Goal: Task Accomplishment & Management: Manage account settings

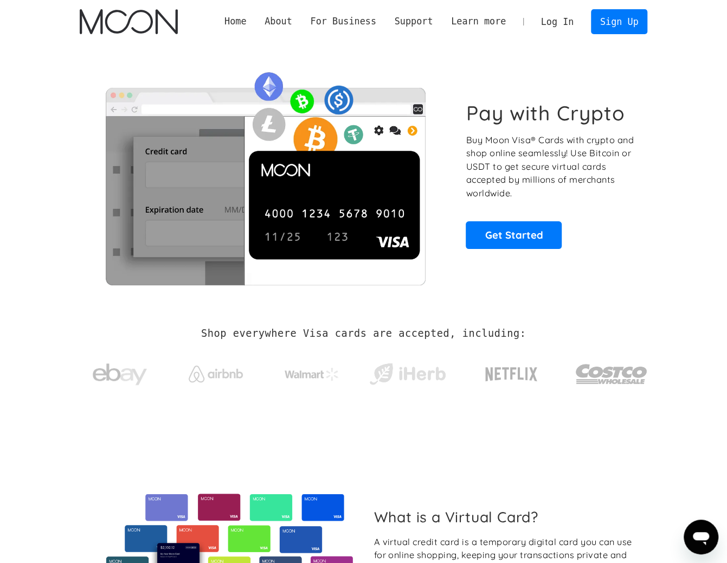
click at [566, 25] on link "Log In" at bounding box center [557, 22] width 51 height 24
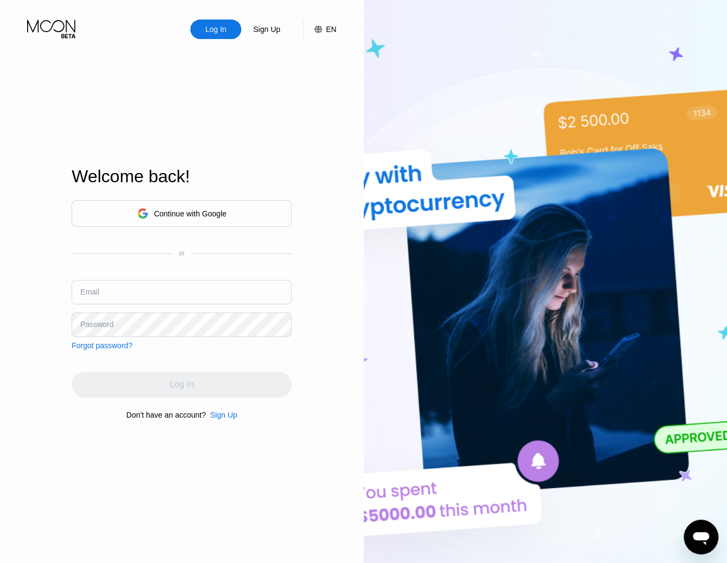
click at [208, 29] on div "Log In" at bounding box center [215, 29] width 23 height 11
click at [155, 291] on input "text" at bounding box center [182, 292] width 220 height 24
click at [153, 291] on input "text" at bounding box center [182, 292] width 220 height 24
type input "lakarlagomez01@gmail.com"
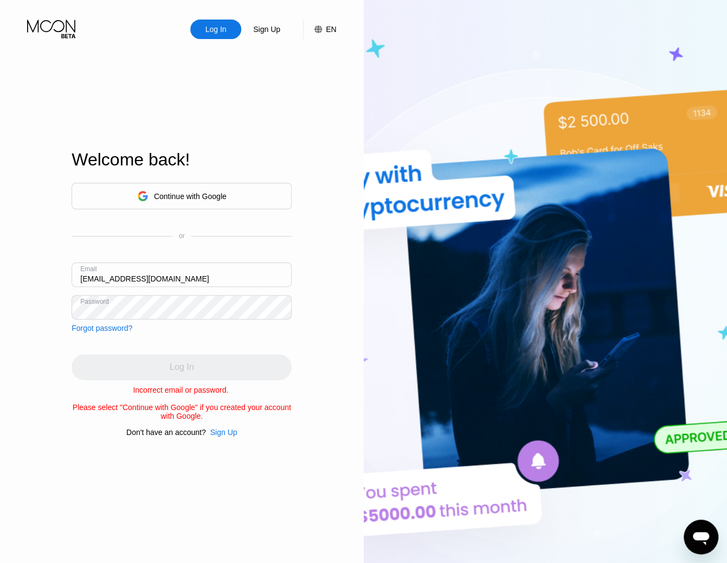
click at [201, 326] on div "Continue with Google or Email lakarlagomez01@gmail.com Password Forgot password?" at bounding box center [182, 258] width 220 height 150
click at [215, 29] on div "Log In" at bounding box center [215, 29] width 23 height 11
click at [191, 269] on input "lakarlagomez01@gmail.com" at bounding box center [182, 274] width 220 height 24
click at [20, 309] on div "Log In Sign Up EN Language English Save Welcome back! Continue with Google or E…" at bounding box center [182, 309] width 364 height 619
click at [0, 309] on html "Log In Sign Up EN Language English Save Welcome back! Continue with Google or E…" at bounding box center [363, 281] width 727 height 563
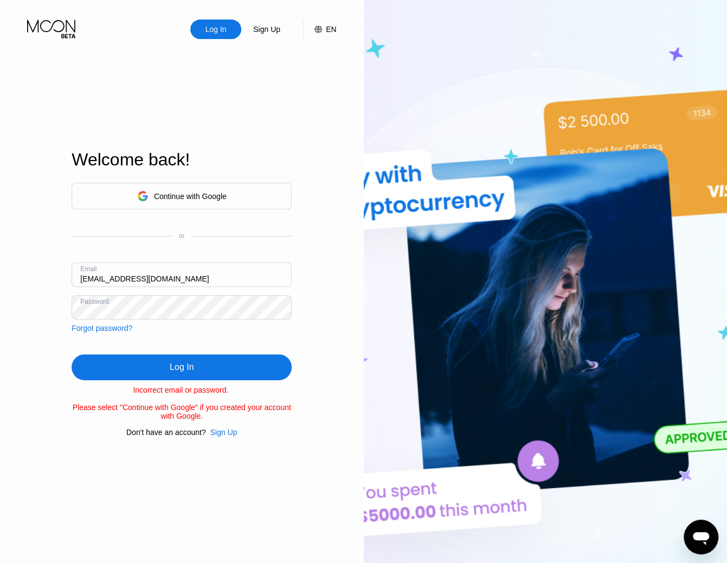
click at [200, 370] on div "Log In" at bounding box center [182, 367] width 220 height 26
click at [0, 301] on html "Log In Sign Up EN Language English Save Welcome back! Continue with Google or E…" at bounding box center [363, 281] width 727 height 563
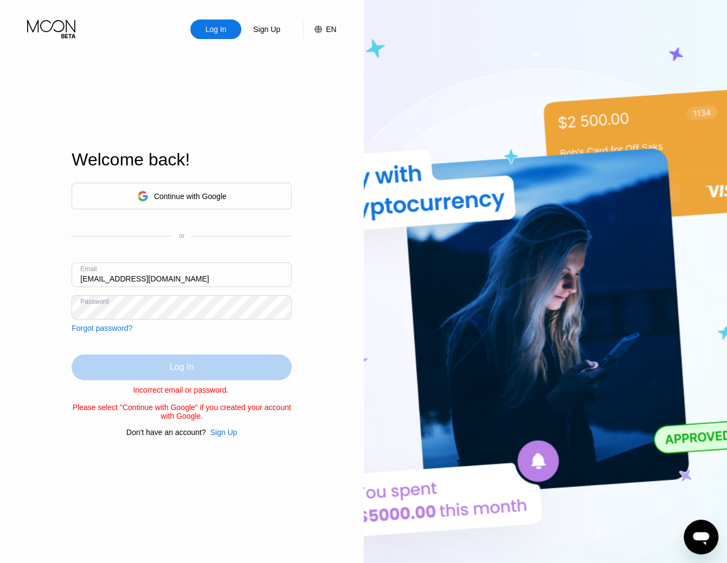
click at [121, 370] on div "Log In" at bounding box center [182, 367] width 220 height 26
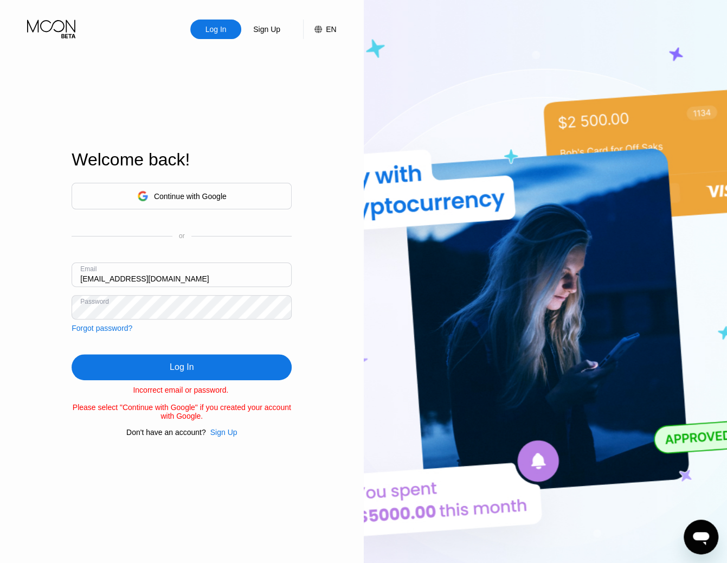
click at [190, 183] on div "Continue with Google" at bounding box center [182, 196] width 220 height 27
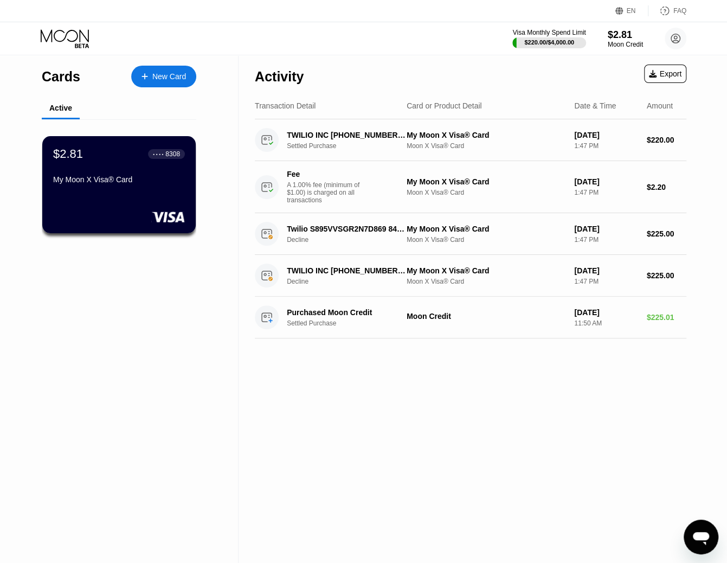
click at [253, 391] on div "Activity Export Transaction Detail Card or Product Detail Date & Time Amount TW…" at bounding box center [471, 309] width 464 height 508
click at [94, 178] on div "My Moon X Visa® Card" at bounding box center [119, 179] width 133 height 9
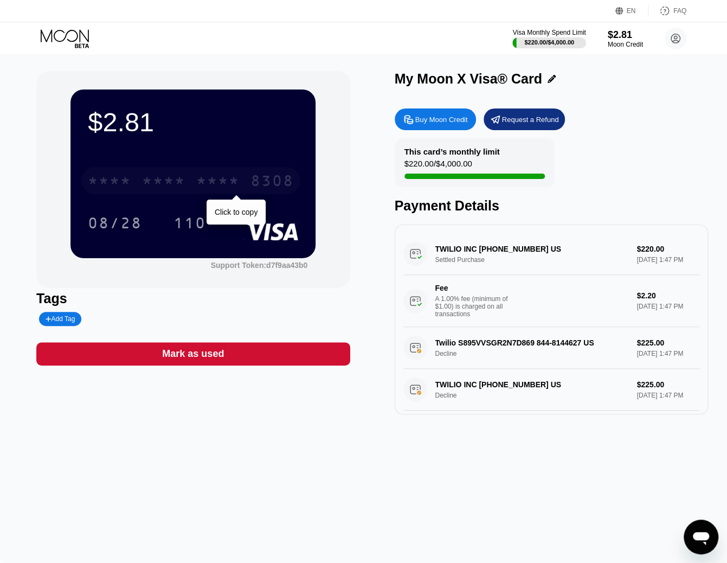
click at [196, 194] on div "* * * * * * * * * * * * 8308" at bounding box center [190, 180] width 219 height 27
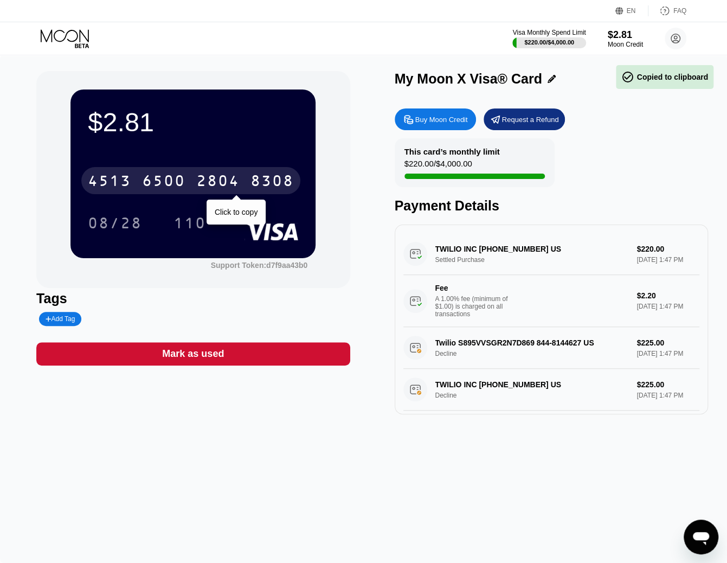
click at [169, 182] on div "6500" at bounding box center [163, 182] width 43 height 17
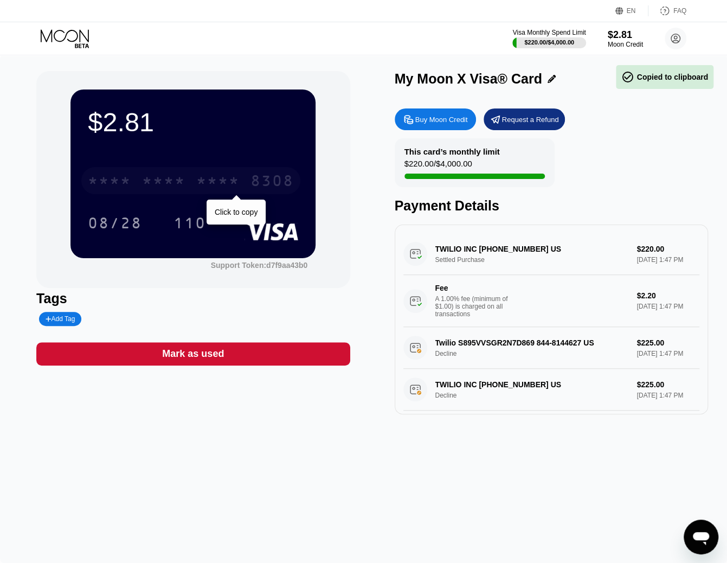
click at [174, 183] on div "* * * *" at bounding box center [163, 182] width 43 height 17
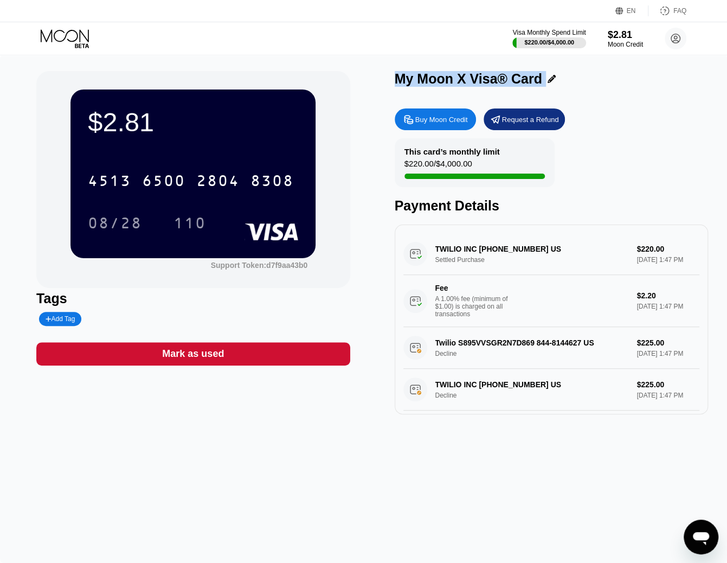
drag, startPoint x: 396, startPoint y: 80, endPoint x: 555, endPoint y: 86, distance: 159.5
click at [555, 86] on div "My Moon X Visa® Card" at bounding box center [551, 79] width 313 height 16
click at [593, 87] on div "My Moon X Visa® Card" at bounding box center [551, 79] width 313 height 16
click at [508, 99] on div "My Moon X Visa® Card Buy Moon Credit Request a Refund This card’s monthly limit…" at bounding box center [551, 242] width 313 height 343
click at [493, 89] on div "My Moon X Visa® Card" at bounding box center [551, 81] width 313 height 21
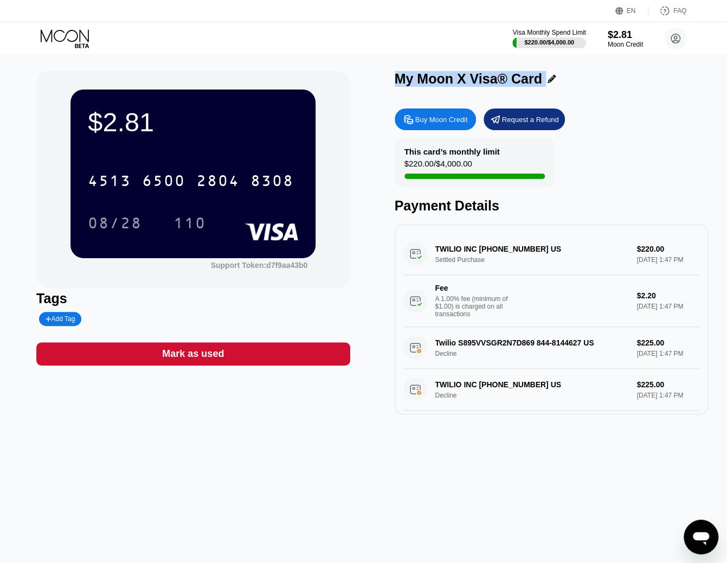
click at [452, 67] on div "$2.81 4513 6500 2804 8308 08/28 110 Support Token: d7f9aa43b0 Tags Add Tag Mark…" at bounding box center [363, 309] width 727 height 508
click at [400, 65] on div "$2.81 4513 6500 2804 8308 08/28 110 Support Token: d7f9aa43b0 Tags Add Tag Mark…" at bounding box center [363, 309] width 727 height 508
click at [383, 100] on div "$2.81 4513 6500 2804 8308 08/28 110 Support Token: d7f9aa43b0 Tags Add Tag Mark…" at bounding box center [363, 242] width 654 height 343
click at [431, 89] on div "My Moon X Visa® Card" at bounding box center [551, 81] width 313 height 21
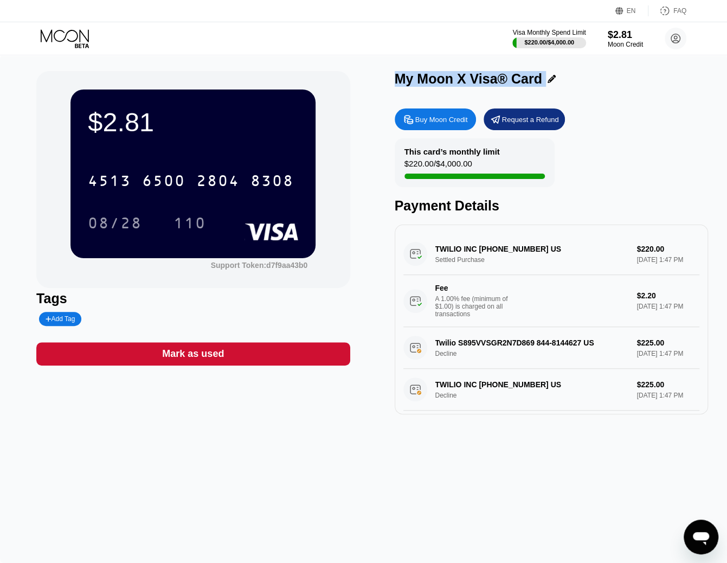
click at [431, 91] on div "My Moon X Visa® Card" at bounding box center [551, 81] width 313 height 21
click at [72, 42] on icon at bounding box center [66, 38] width 50 height 19
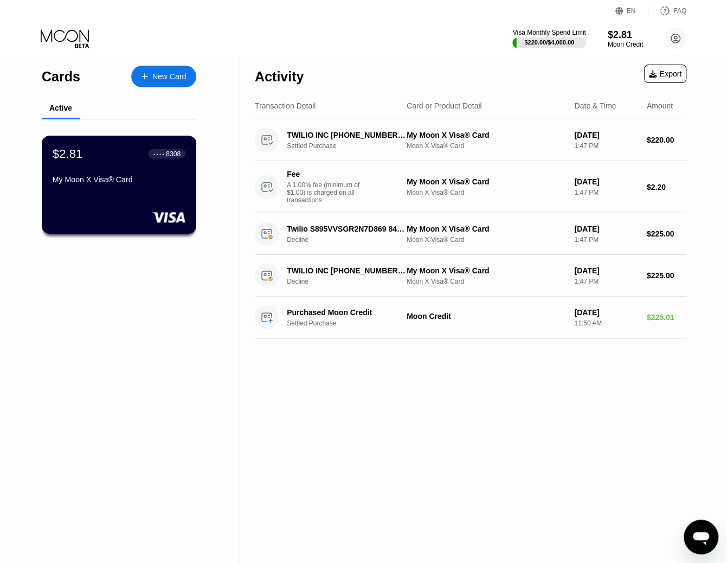
click at [115, 166] on div "$2.81 ● ● ● ● 8308 My Moon X Visa® Card" at bounding box center [119, 167] width 133 height 42
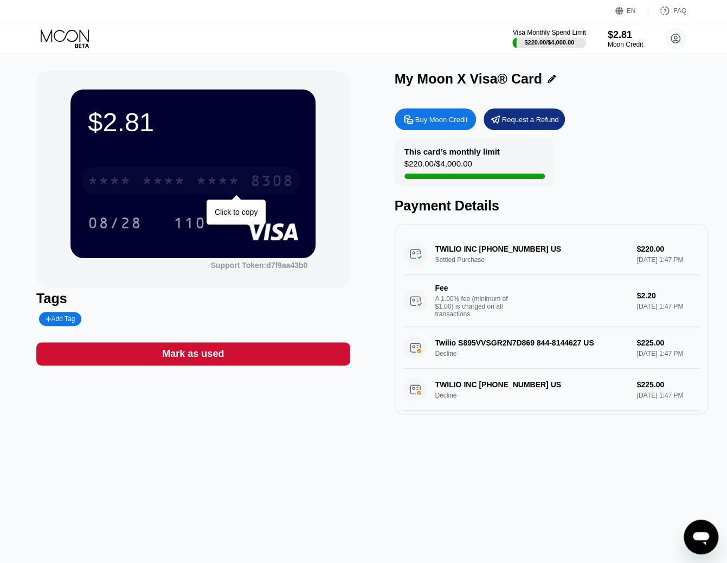
click at [197, 177] on div "* * * *" at bounding box center [217, 182] width 43 height 17
